Goal: Task Accomplishment & Management: Complete application form

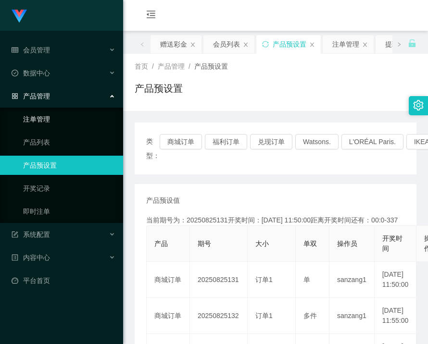
scroll to position [96, 0]
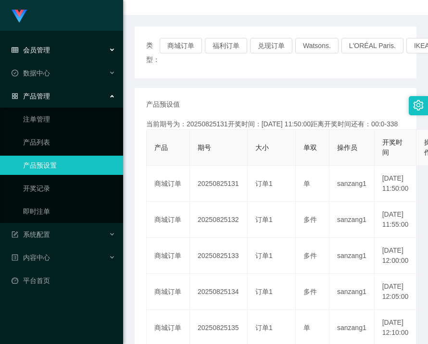
click at [45, 56] on div "会员管理" at bounding box center [61, 49] width 123 height 19
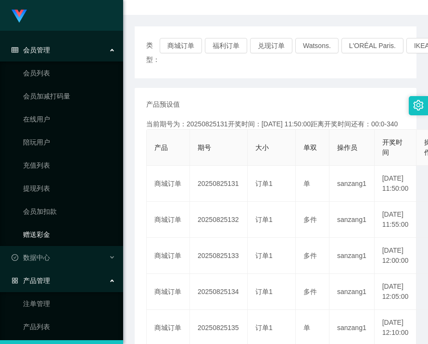
click at [47, 228] on link "赠送彩金" at bounding box center [69, 234] width 92 height 19
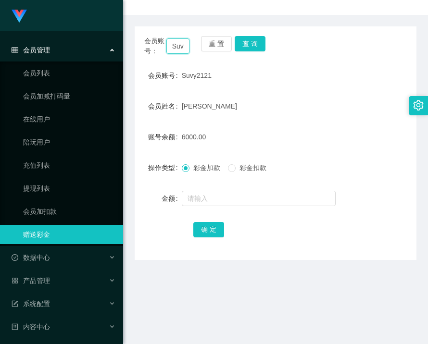
click at [181, 49] on input "Suvy2121" at bounding box center [178, 45] width 24 height 15
paste input "janefocusy"
type input "janefocusy"
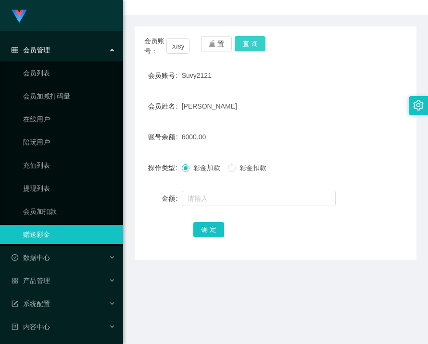
scroll to position [0, 0]
click at [257, 41] on button "查 询" at bounding box center [249, 43] width 31 height 15
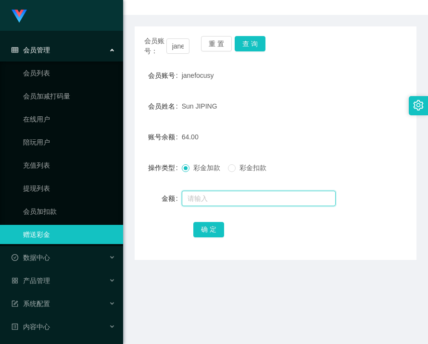
click at [212, 193] on input "text" at bounding box center [259, 198] width 154 height 15
paste input "81878399"
type input "81878399"
click at [206, 219] on form "会员账号 janefocusy 会员姓名 [PERSON_NAME] 账号余额 64.00 操作类型 彩金加款 彩金扣款 金额 81878399 确 定" at bounding box center [276, 152] width 282 height 173
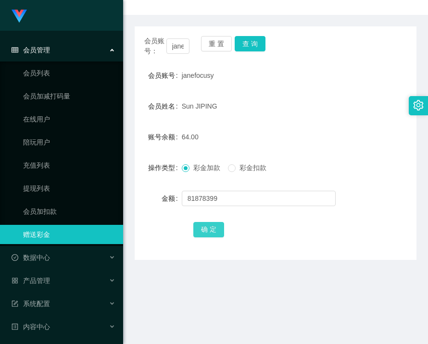
click at [206, 228] on button "确 定" at bounding box center [208, 229] width 31 height 15
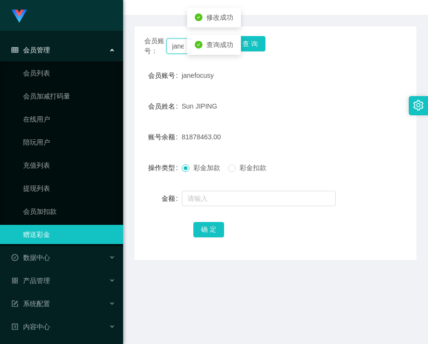
click at [177, 48] on input "janefocusy" at bounding box center [178, 45] width 24 height 15
click at [249, 120] on form "会员账号 janefocusy 会员姓名 [PERSON_NAME] 账号余额 81878463.00 操作类型 彩金加款 彩金扣款 金额 确 定" at bounding box center [276, 152] width 282 height 173
click at [195, 81] on div "janefocusy" at bounding box center [264, 75] width 164 height 19
click at [195, 79] on span "janefocusy" at bounding box center [198, 76] width 32 height 8
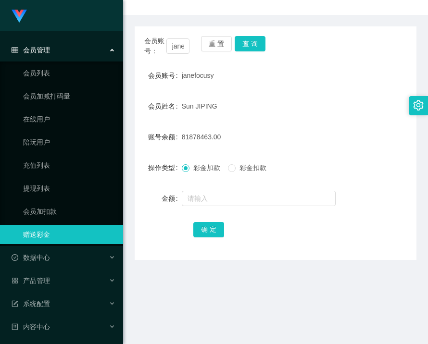
click at [195, 79] on span "janefocusy" at bounding box center [198, 76] width 32 height 8
copy span "janefocusy"
click at [228, 196] on input "text" at bounding box center [259, 198] width 154 height 15
click at [176, 50] on input "janefocusy" at bounding box center [178, 45] width 24 height 15
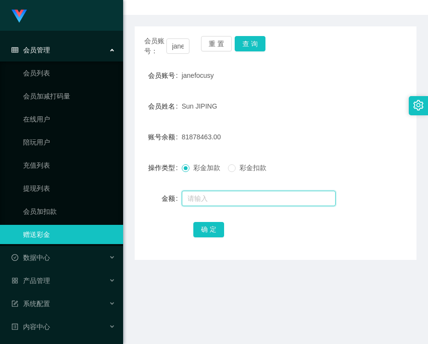
click at [232, 198] on input "text" at bounding box center [259, 198] width 154 height 15
type input "81878463"
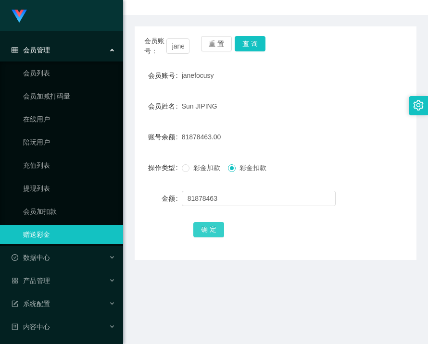
click at [210, 235] on button "确 定" at bounding box center [208, 229] width 31 height 15
